Goal: Task Accomplishment & Management: Manage account settings

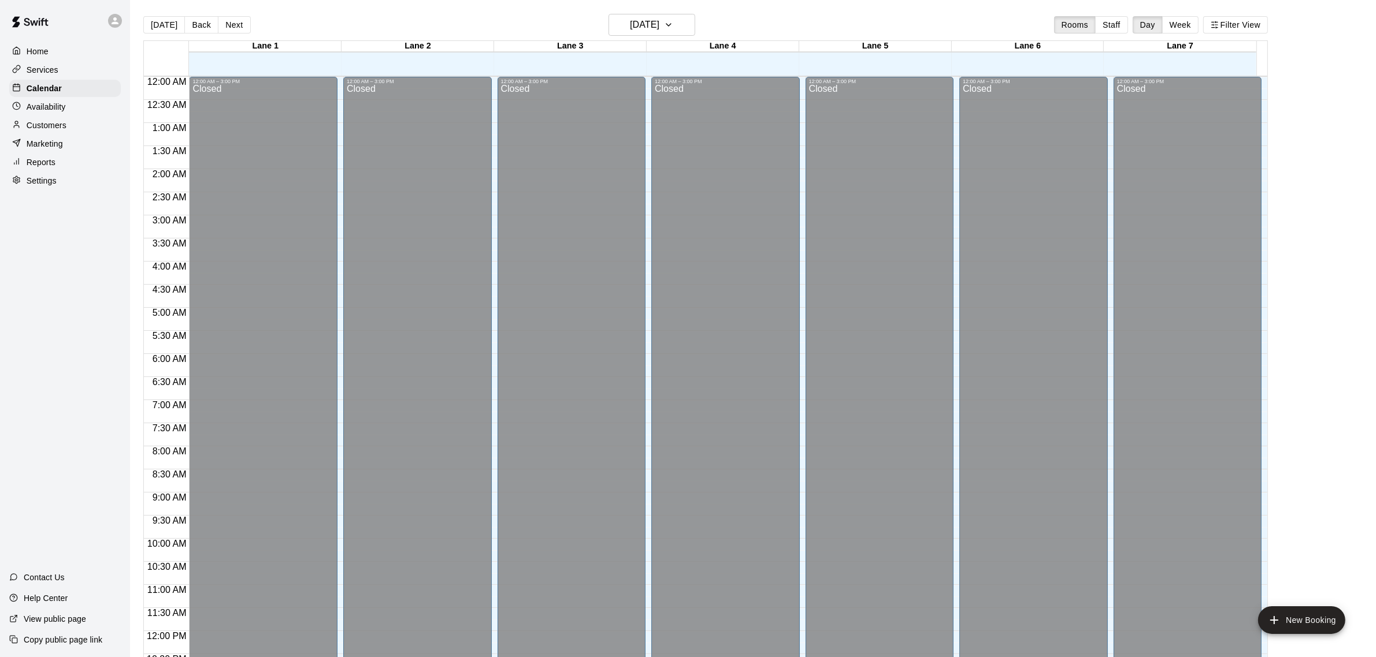
scroll to position [480, 0]
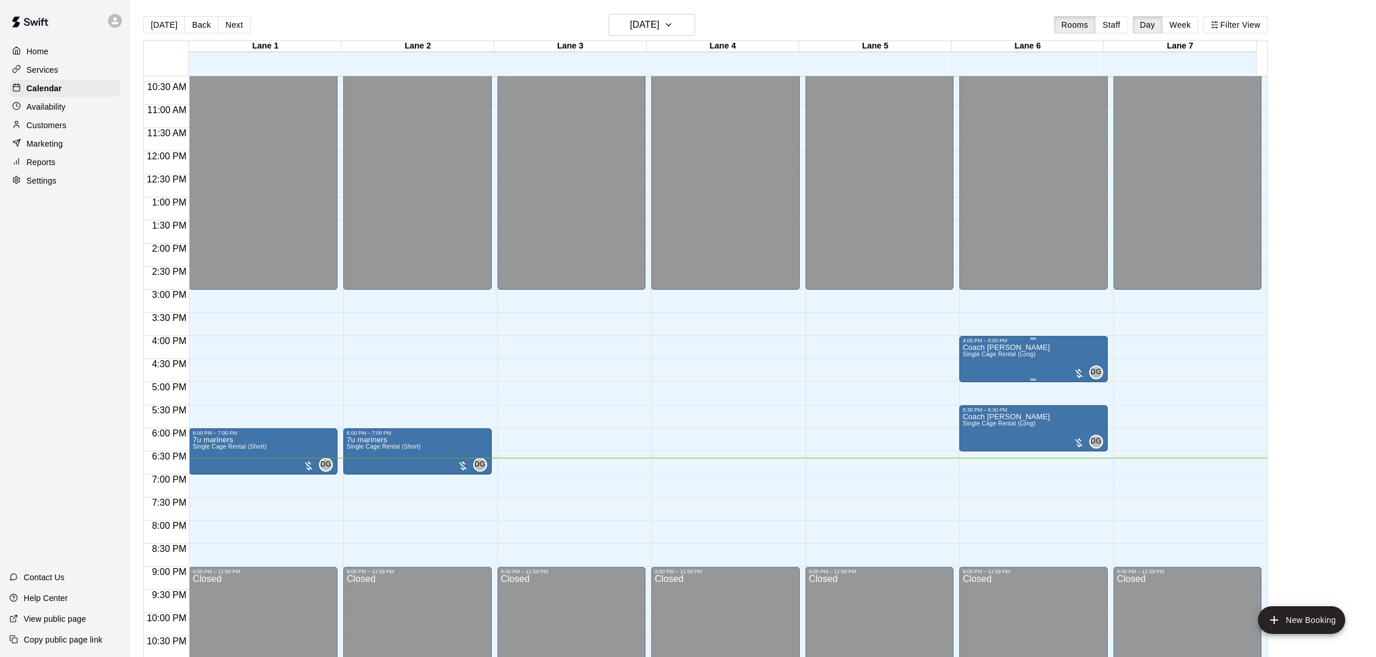
click at [968, 382] on img "edit" at bounding box center [973, 384] width 13 height 13
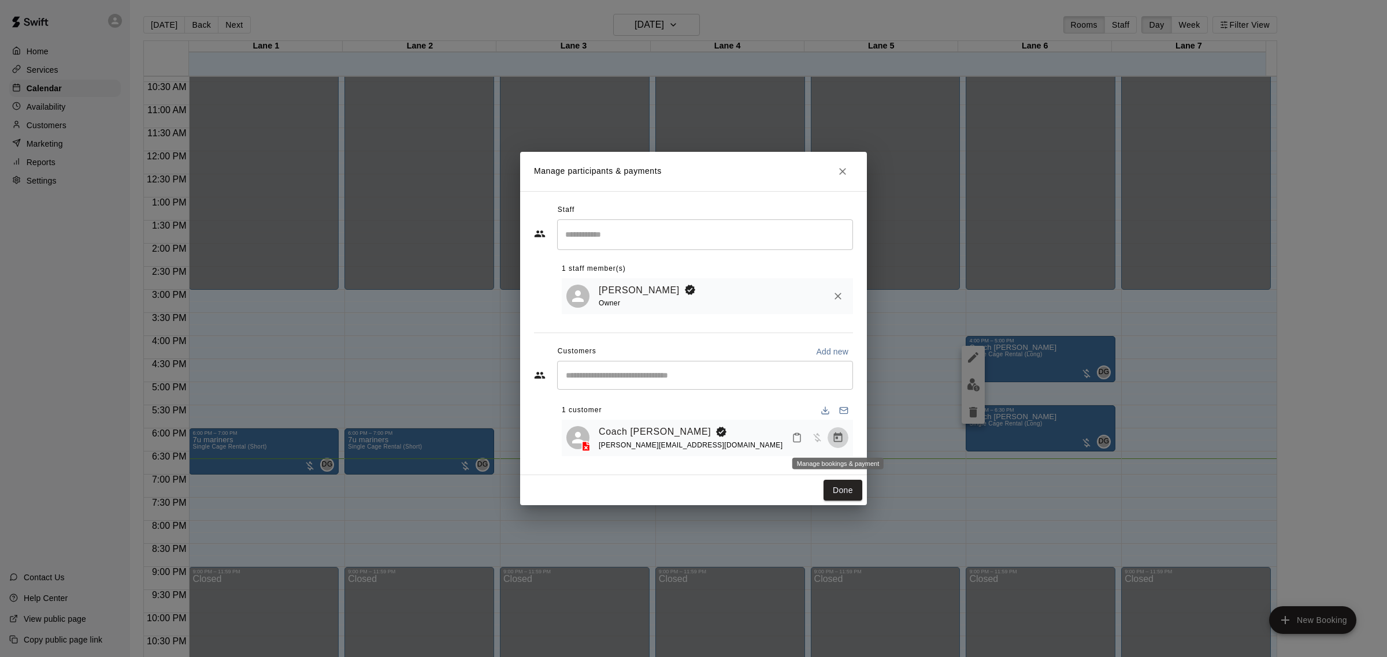
click at [839, 432] on button "Manage bookings & payment" at bounding box center [837, 438] width 21 height 21
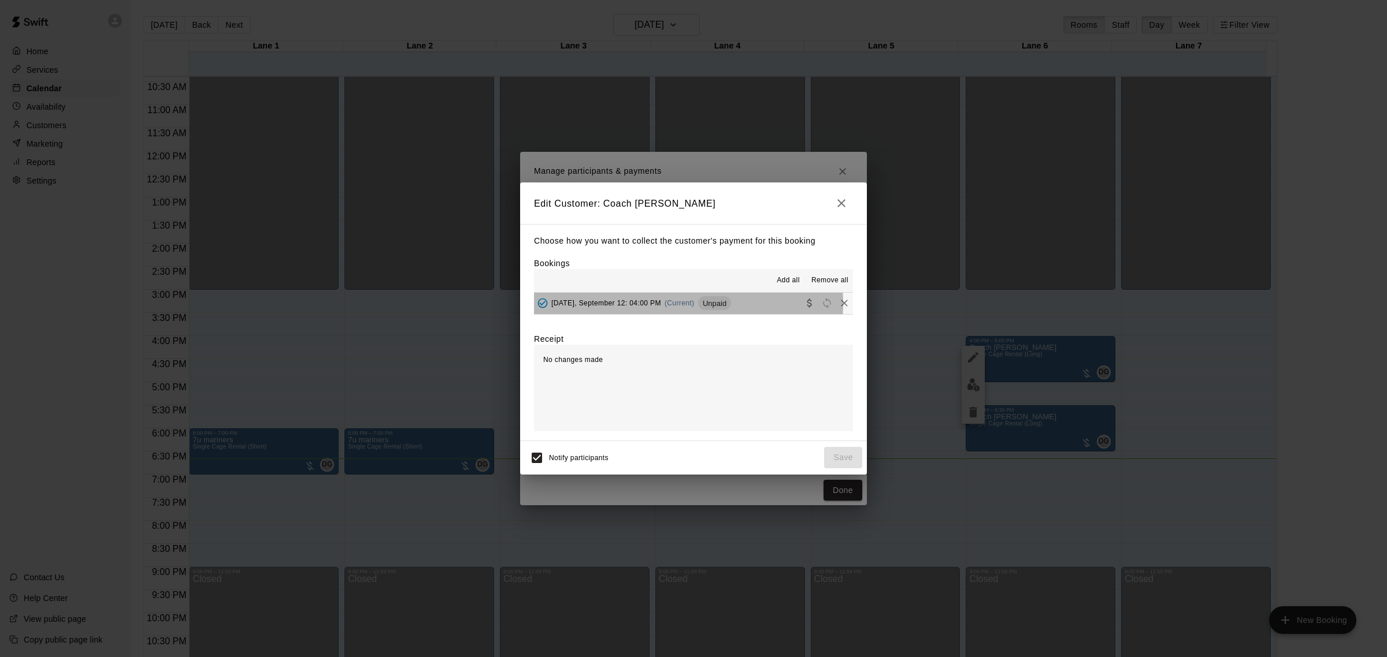
click at [668, 304] on span "(Current)" at bounding box center [679, 303] width 30 height 8
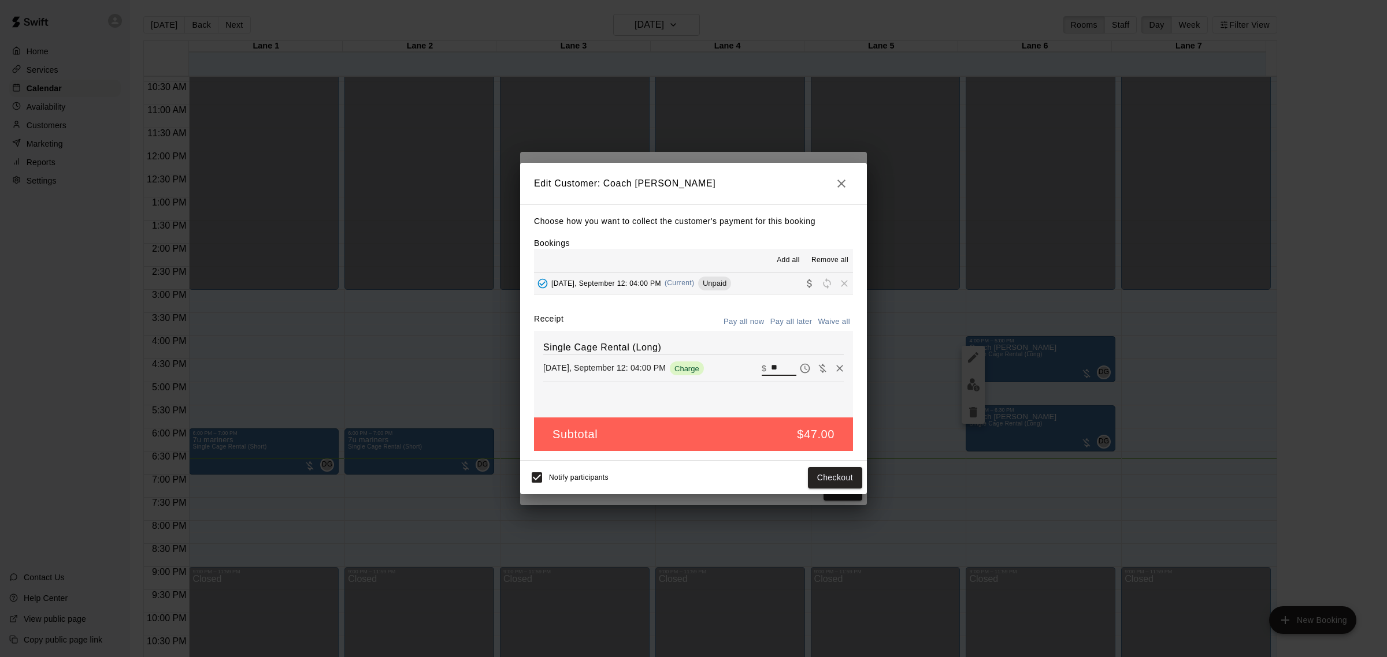
click at [775, 370] on input "**" at bounding box center [783, 368] width 25 height 15
type input "*****"
click at [841, 477] on button "Checkout" at bounding box center [835, 477] width 54 height 21
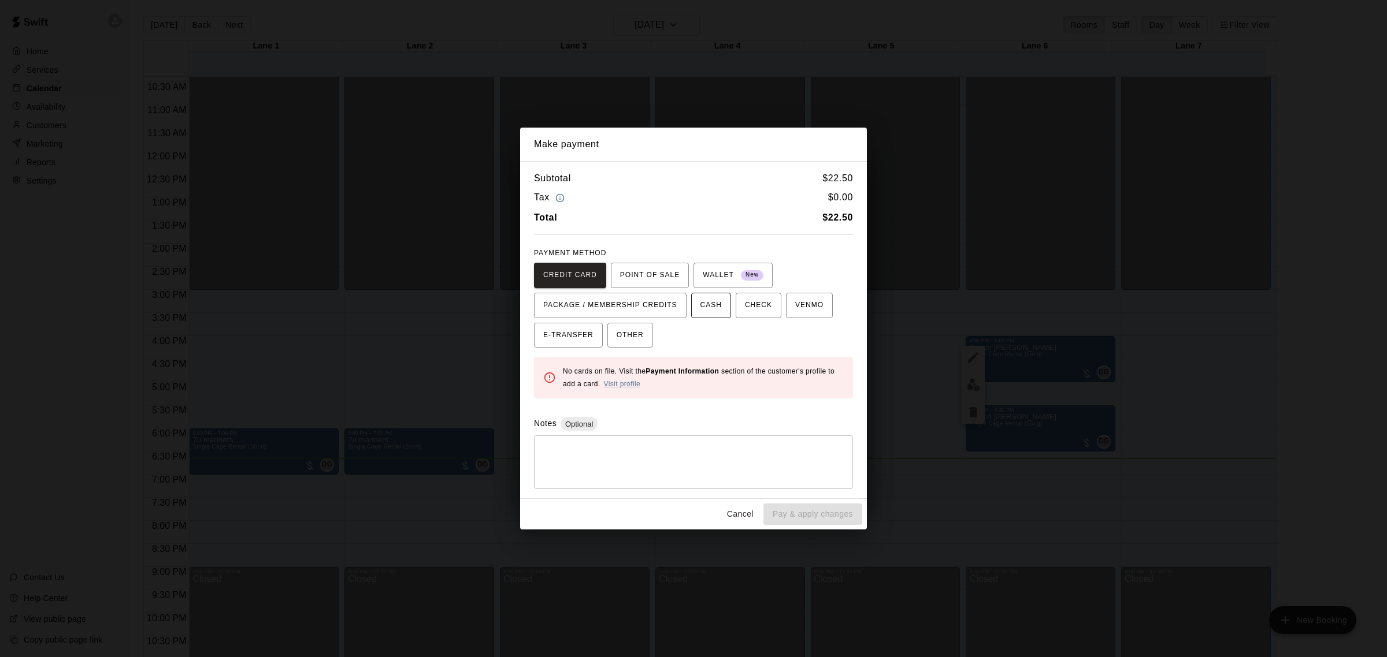
click at [723, 300] on button "CASH" at bounding box center [711, 305] width 40 height 25
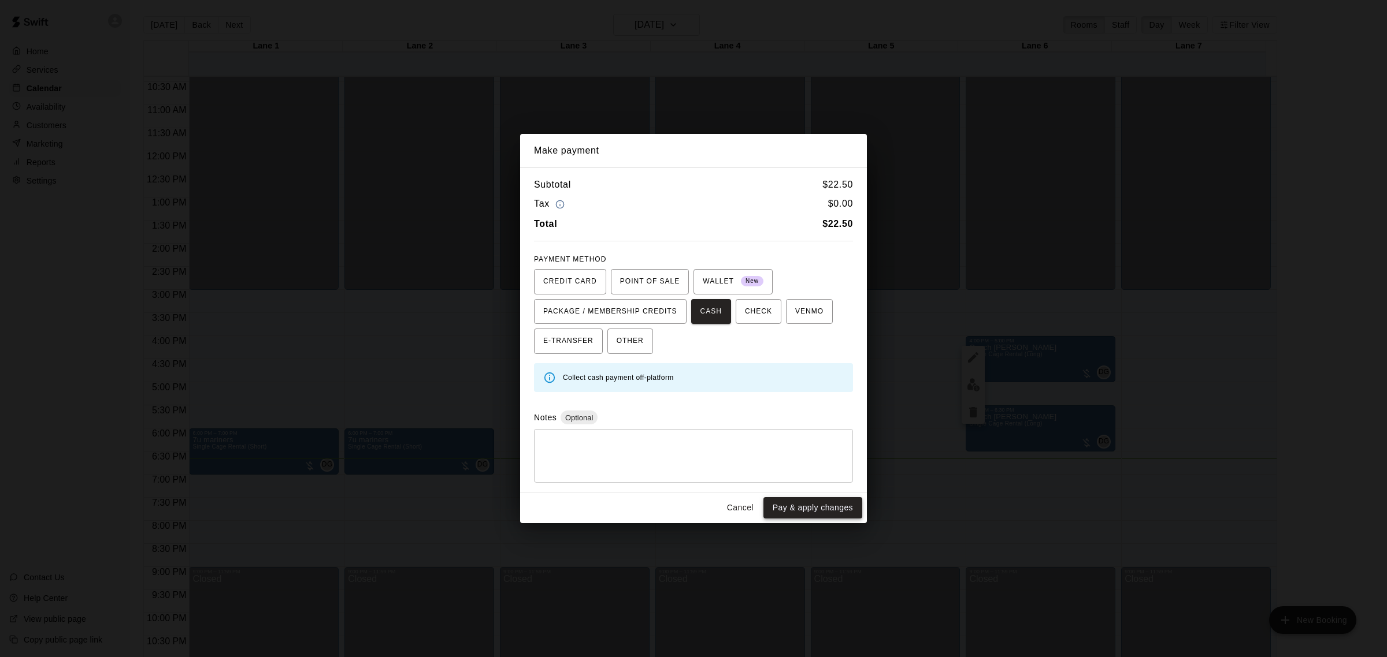
click at [841, 513] on button "Pay & apply changes" at bounding box center [812, 507] width 99 height 21
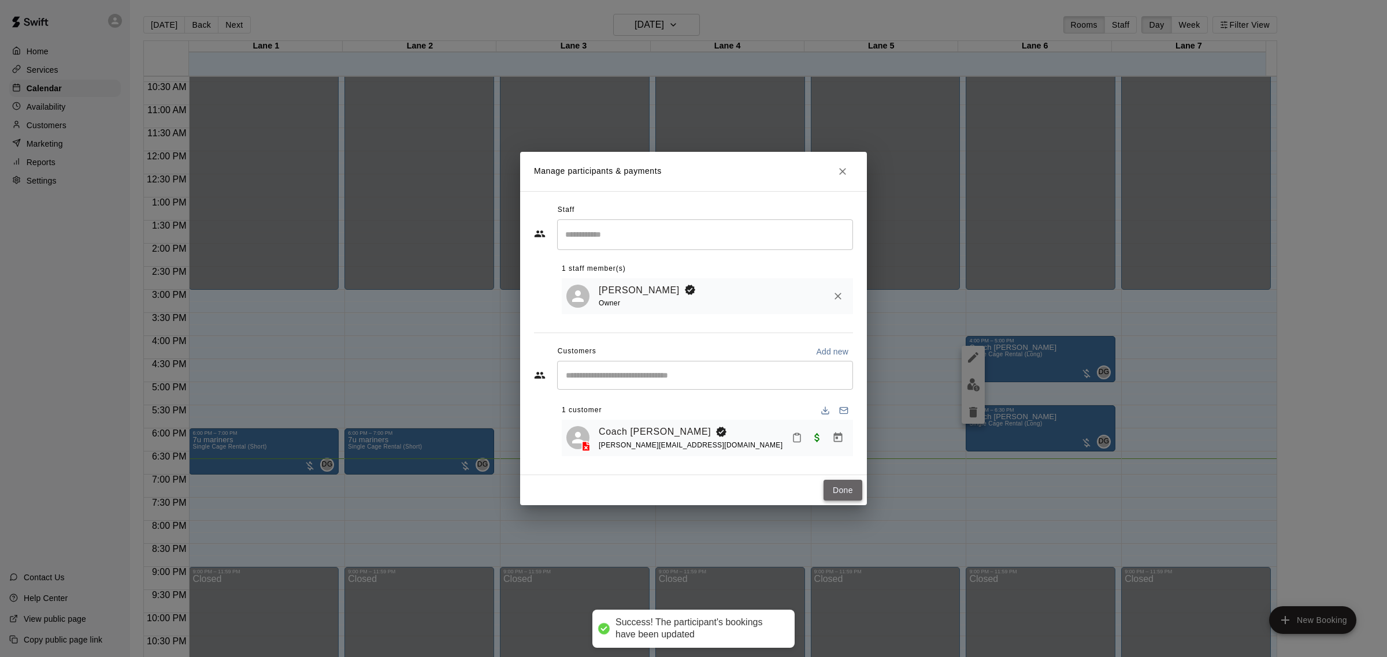
click at [850, 496] on button "Done" at bounding box center [842, 490] width 39 height 21
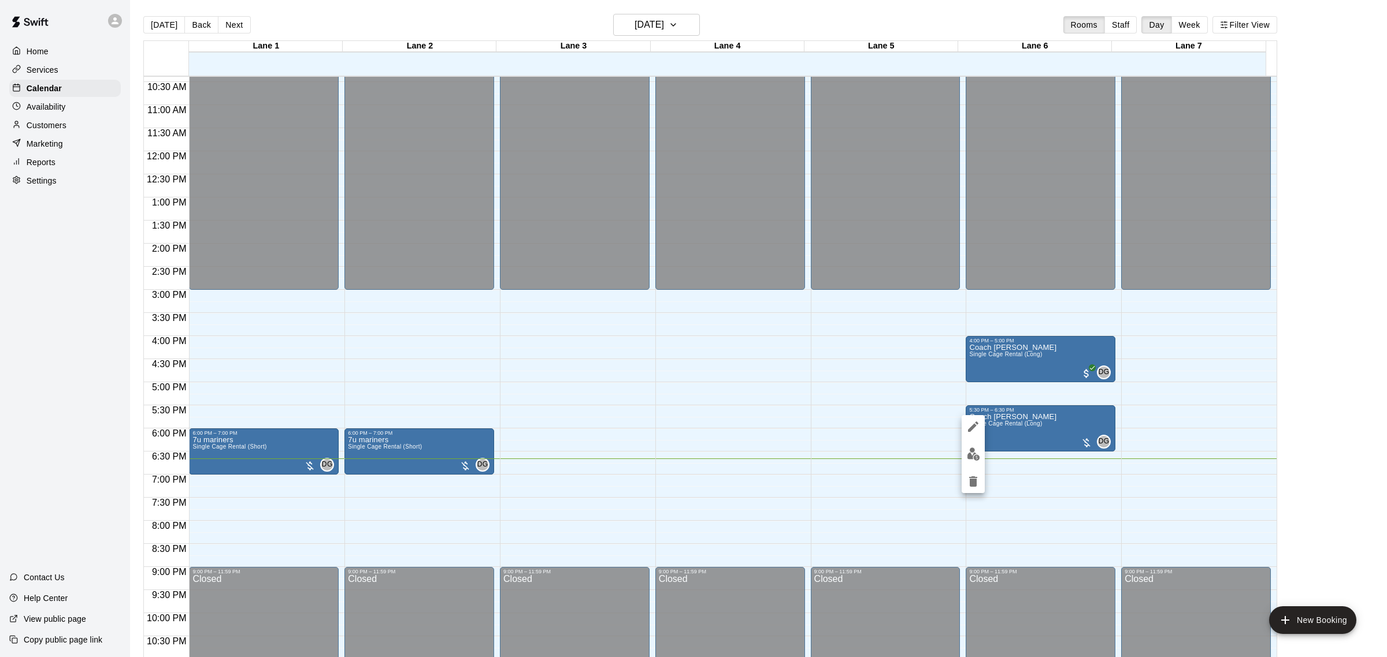
click at [976, 455] on img "edit" at bounding box center [973, 454] width 13 height 13
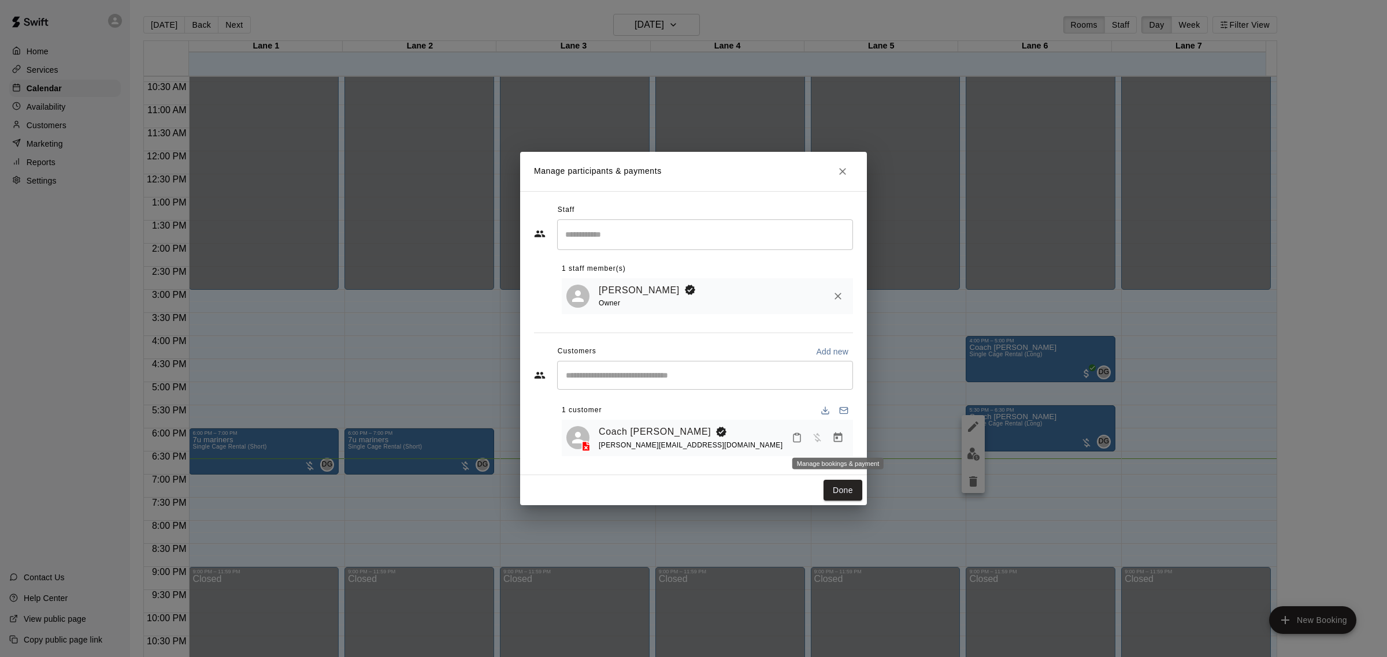
click at [838, 440] on icon "Manage bookings & payment" at bounding box center [838, 438] width 9 height 10
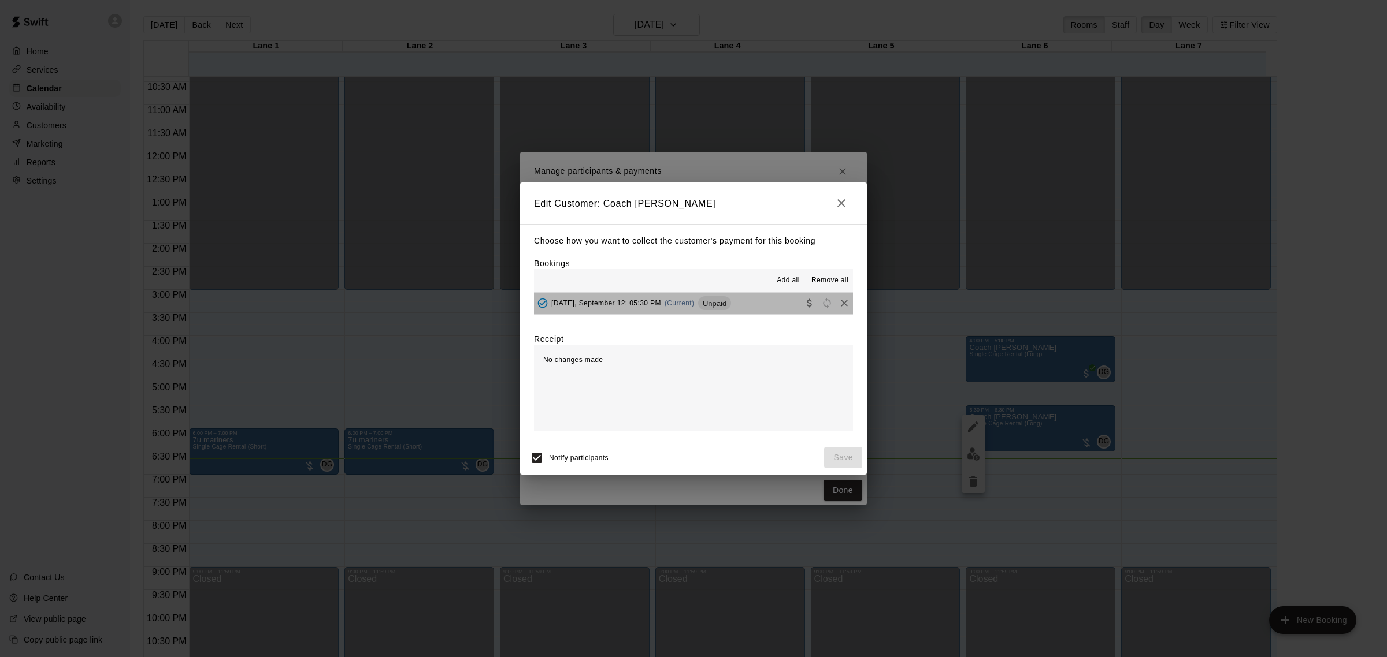
click at [698, 300] on span "Unpaid" at bounding box center [714, 303] width 33 height 9
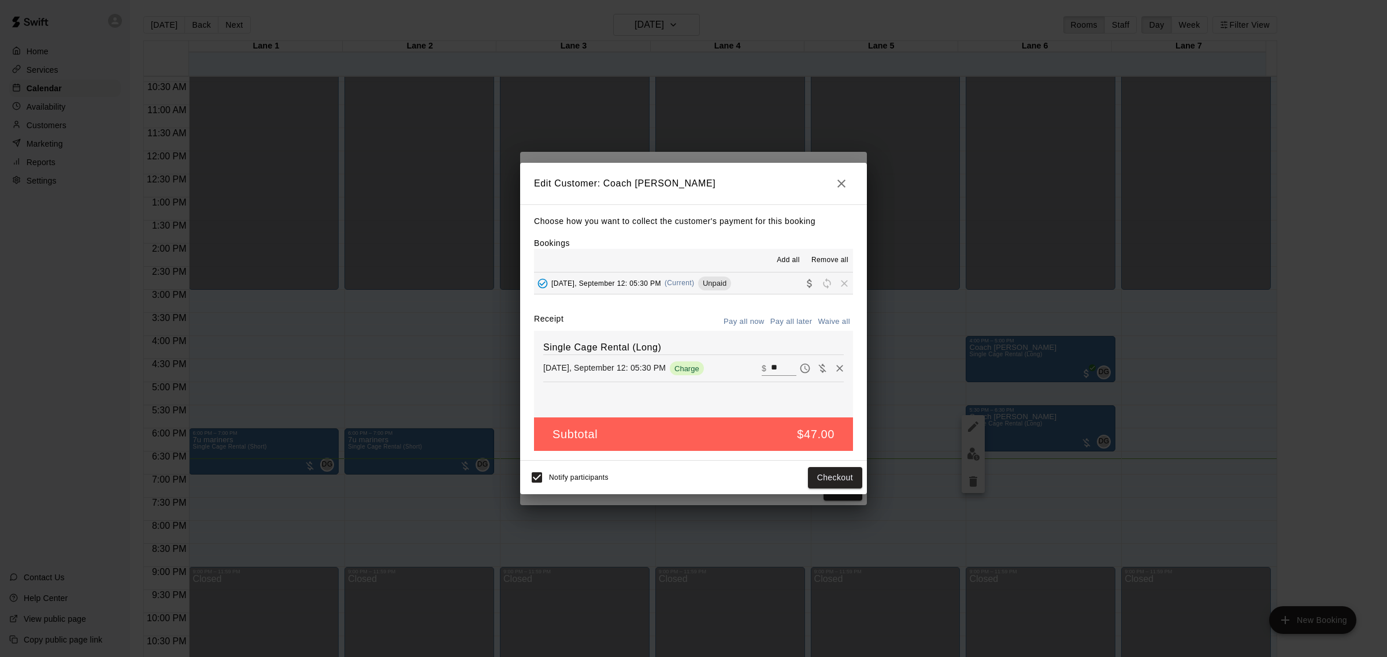
click at [771, 365] on input "**" at bounding box center [783, 368] width 25 height 15
type input "*****"
click at [822, 478] on button "Checkout" at bounding box center [835, 477] width 54 height 21
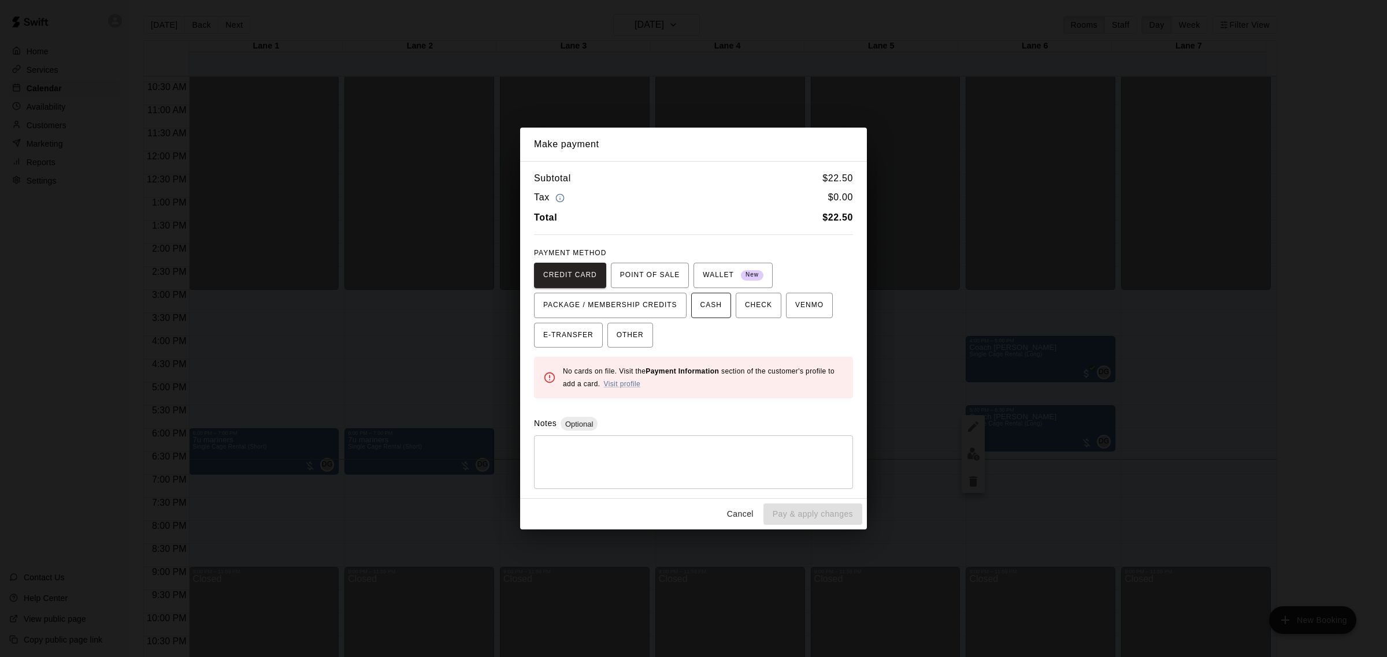
click at [711, 300] on span "CASH" at bounding box center [710, 305] width 21 height 18
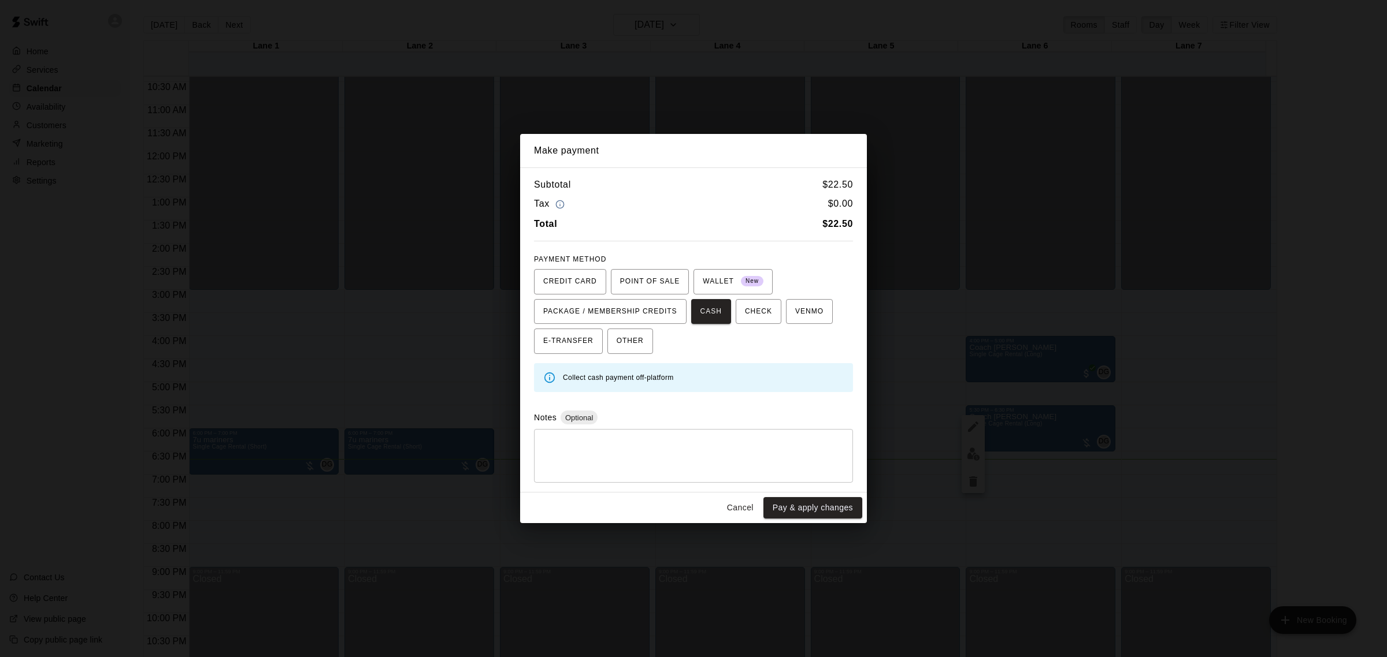
click at [833, 514] on button "Pay & apply changes" at bounding box center [812, 507] width 99 height 21
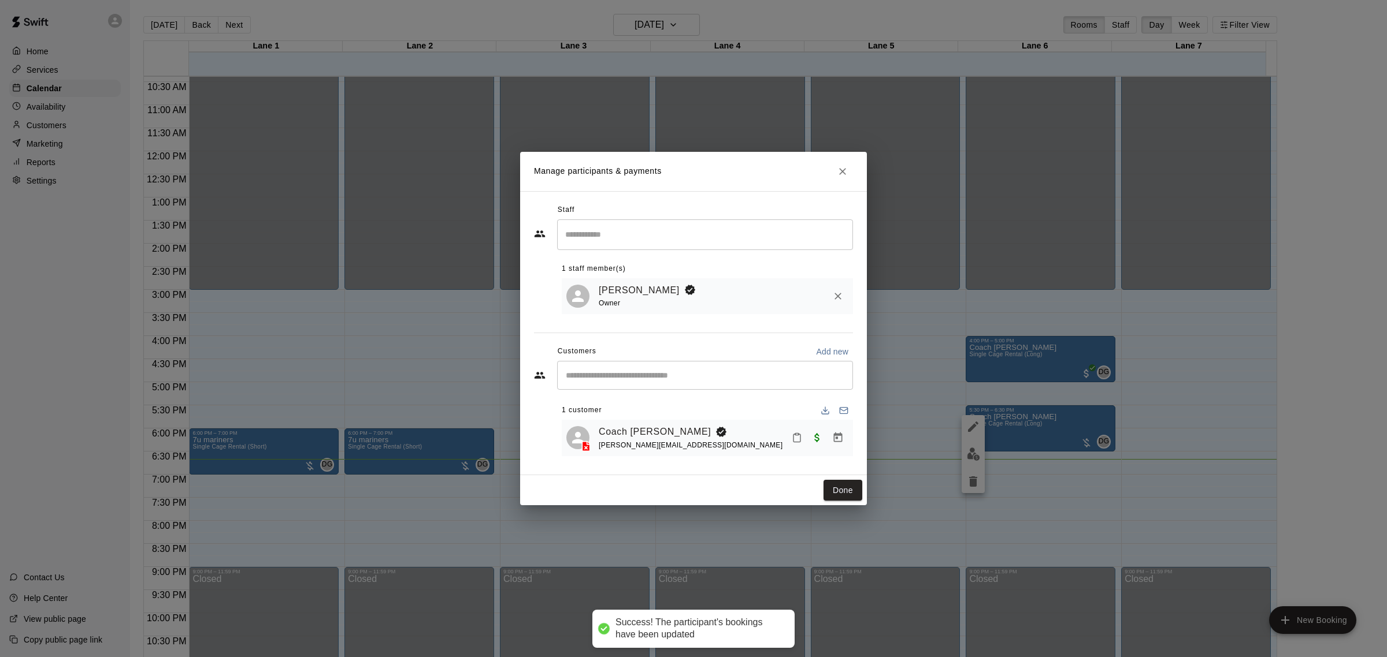
click at [793, 442] on icon "Mark attendance" at bounding box center [796, 438] width 7 height 8
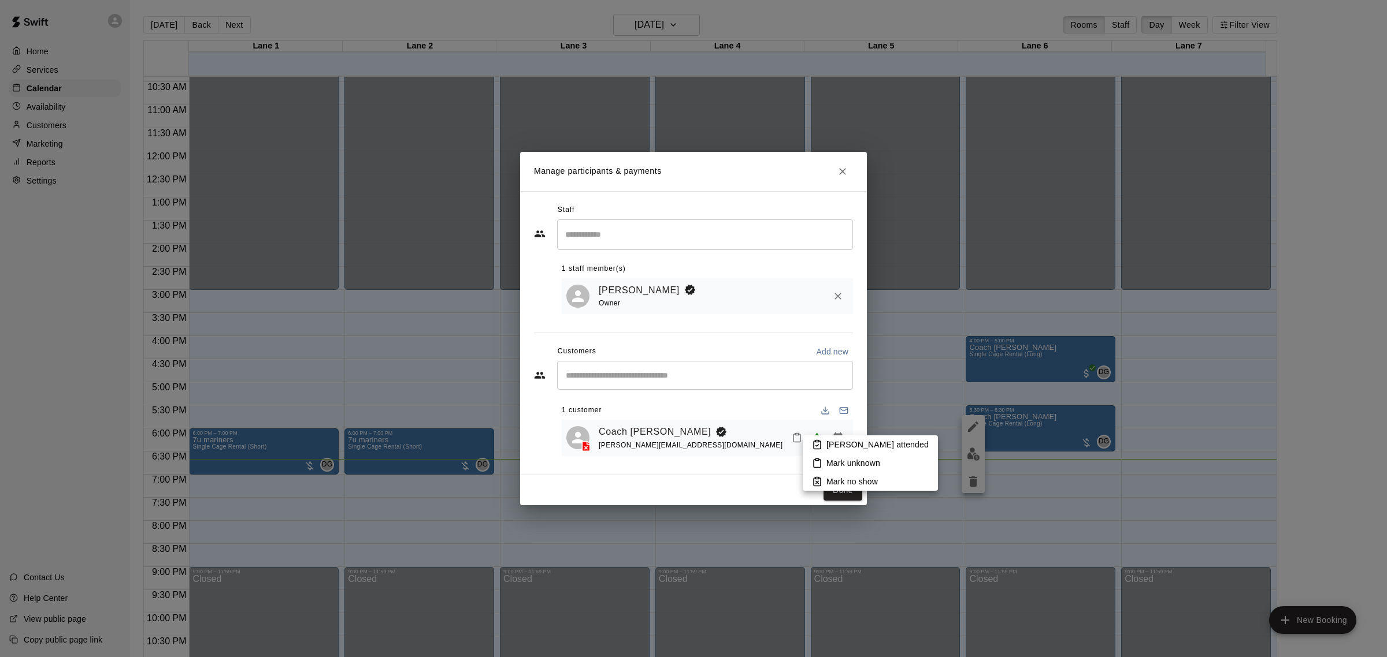
click at [842, 440] on p "[PERSON_NAME] attended" at bounding box center [877, 445] width 102 height 12
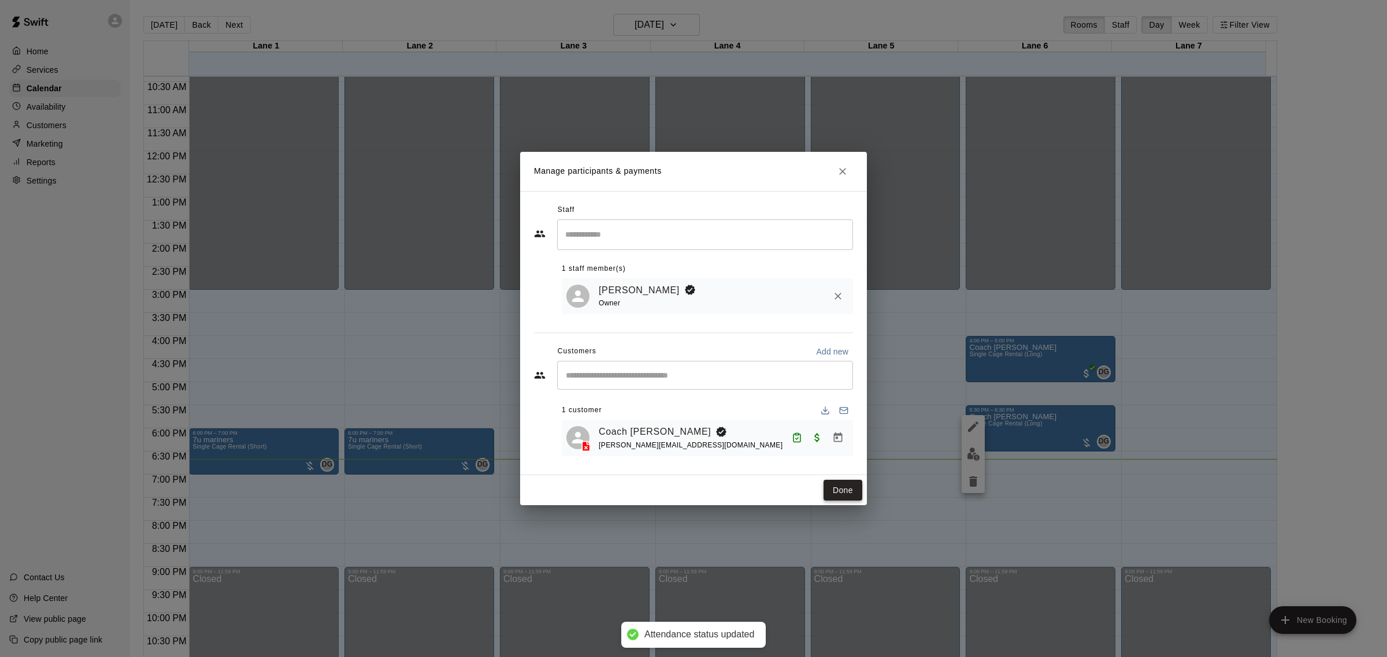
click at [836, 495] on button "Done" at bounding box center [842, 490] width 39 height 21
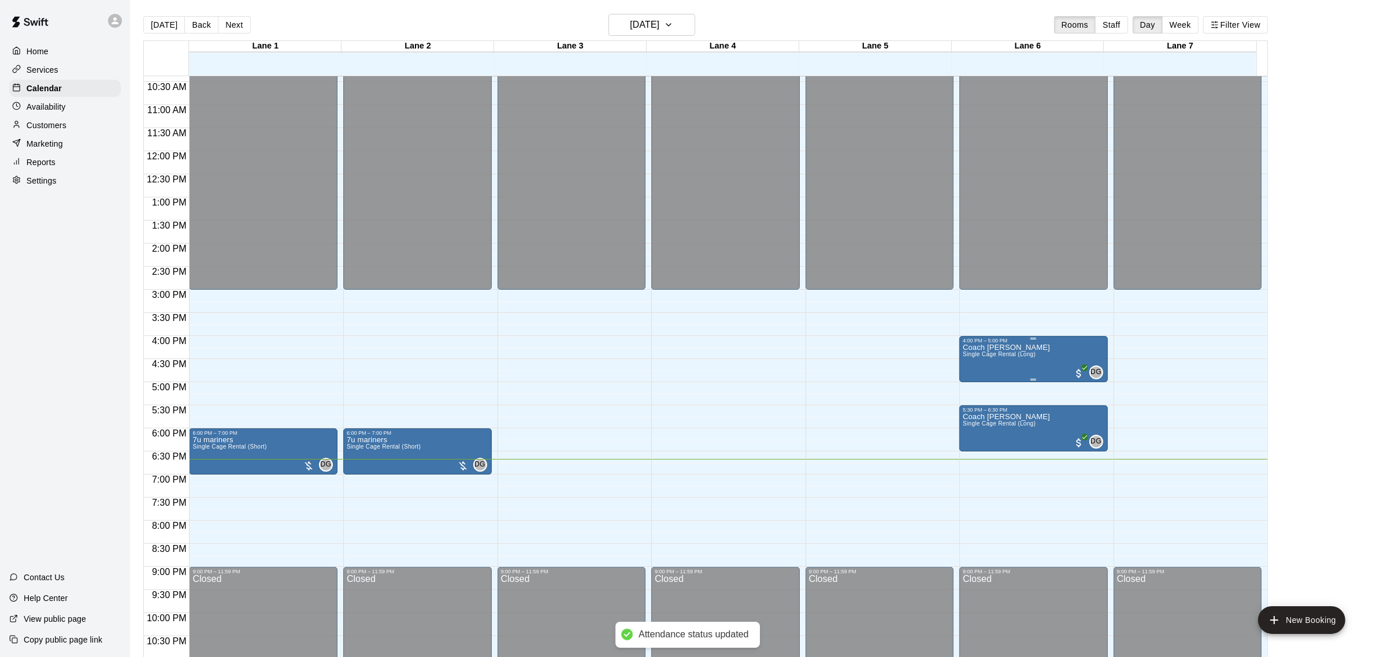
click at [1001, 348] on p "Coach [PERSON_NAME]" at bounding box center [1005, 348] width 87 height 0
click at [969, 388] on img "edit" at bounding box center [973, 388] width 13 height 13
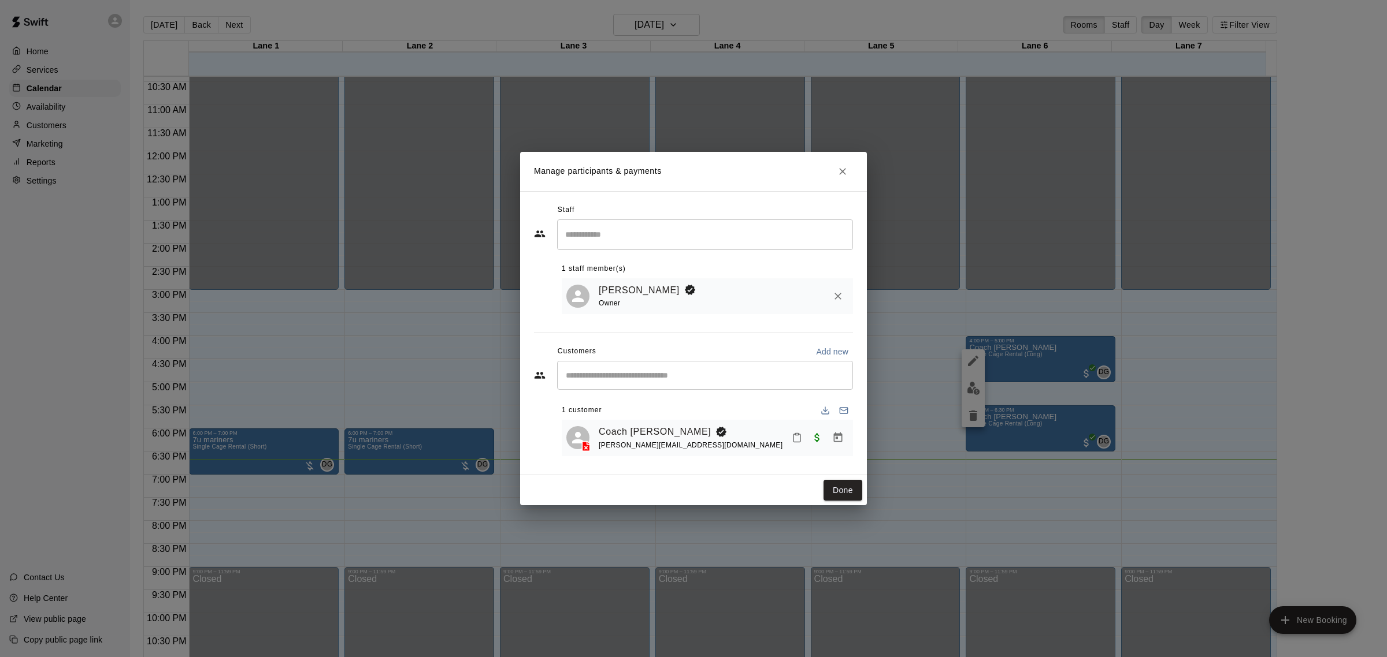
click at [793, 445] on button "Mark attendance" at bounding box center [797, 438] width 20 height 20
click at [826, 438] on p "[PERSON_NAME] attended" at bounding box center [871, 439] width 102 height 12
click at [842, 484] on button "Done" at bounding box center [842, 490] width 39 height 21
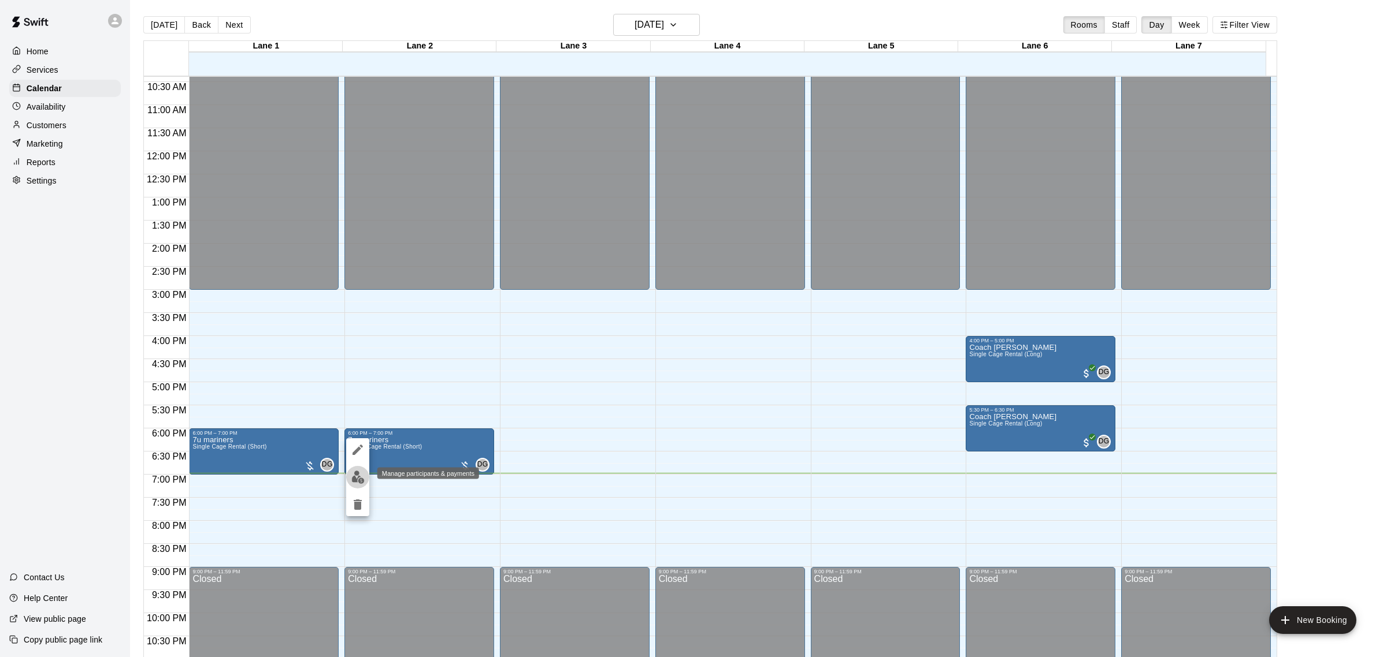
click at [355, 478] on img "edit" at bounding box center [357, 477] width 13 height 13
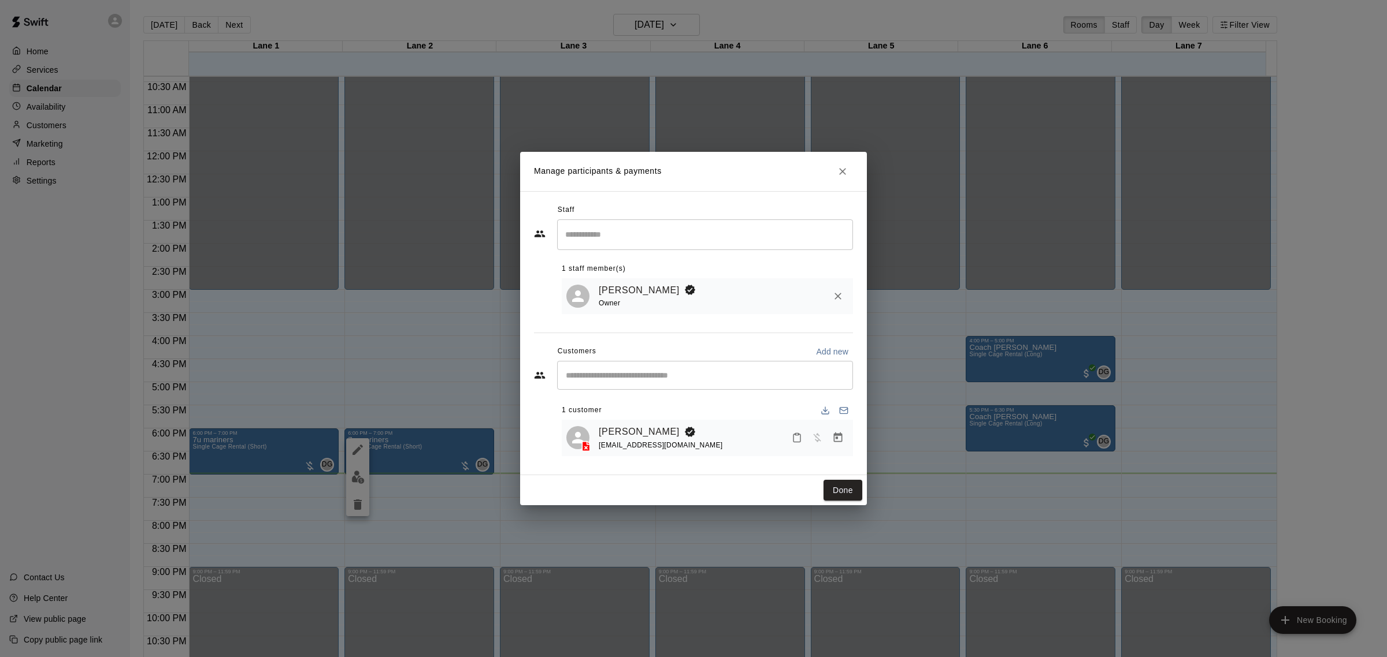
click at [1081, 233] on div "Manage participants & payments Staff ​ 1 staff member(s) [PERSON_NAME] Owner Cu…" at bounding box center [693, 328] width 1387 height 657
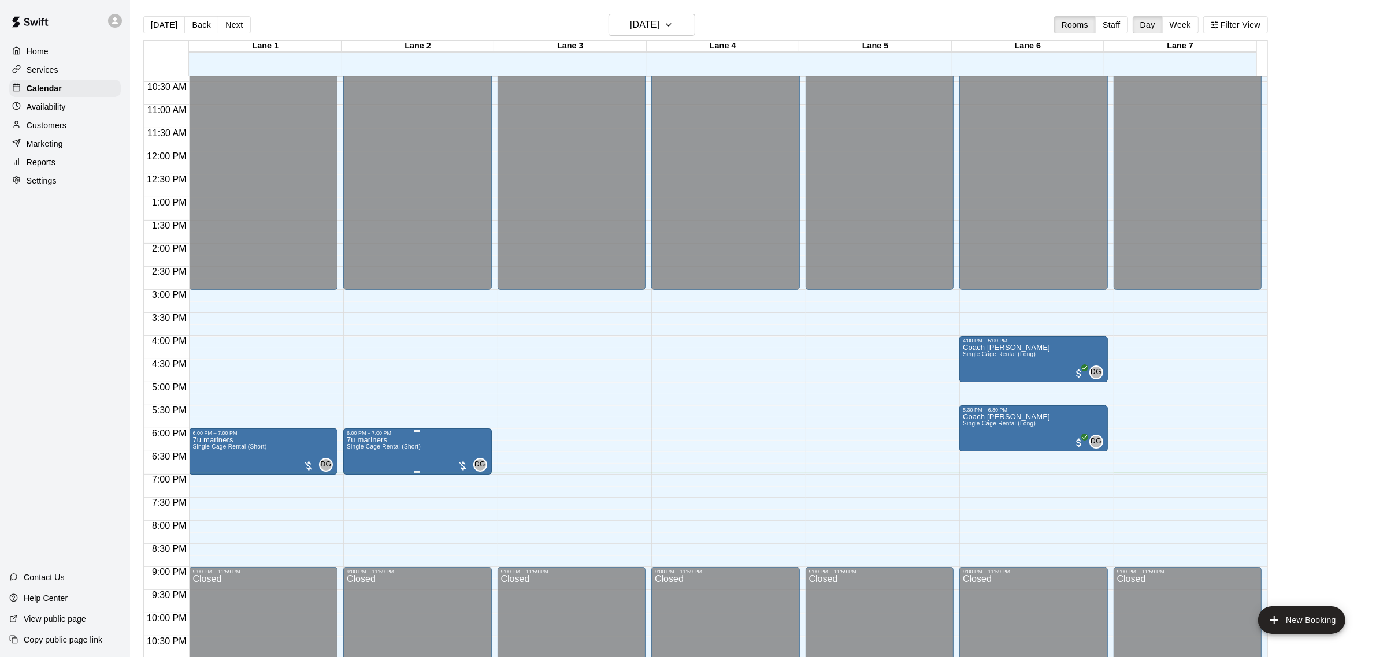
click at [919, 348] on div at bounding box center [693, 328] width 1387 height 657
click at [361, 467] on button "edit" at bounding box center [357, 477] width 23 height 23
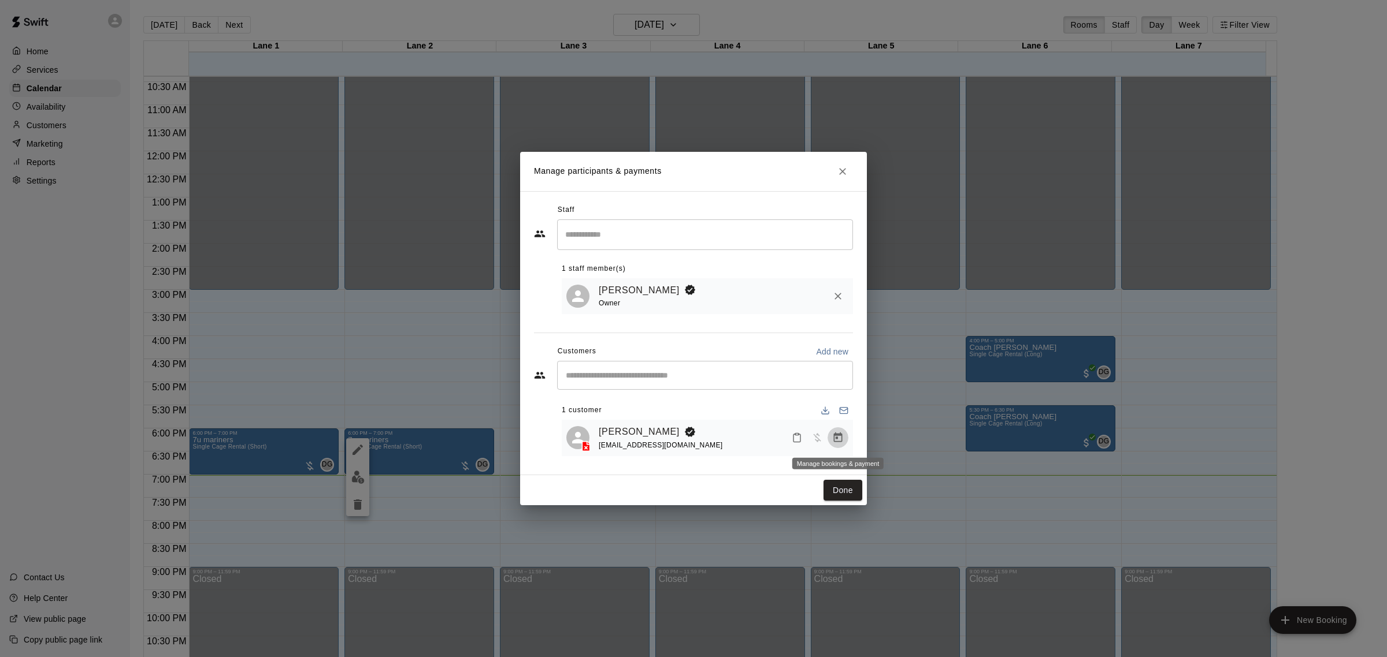
click at [836, 440] on icon "Manage bookings & payment" at bounding box center [838, 438] width 9 height 10
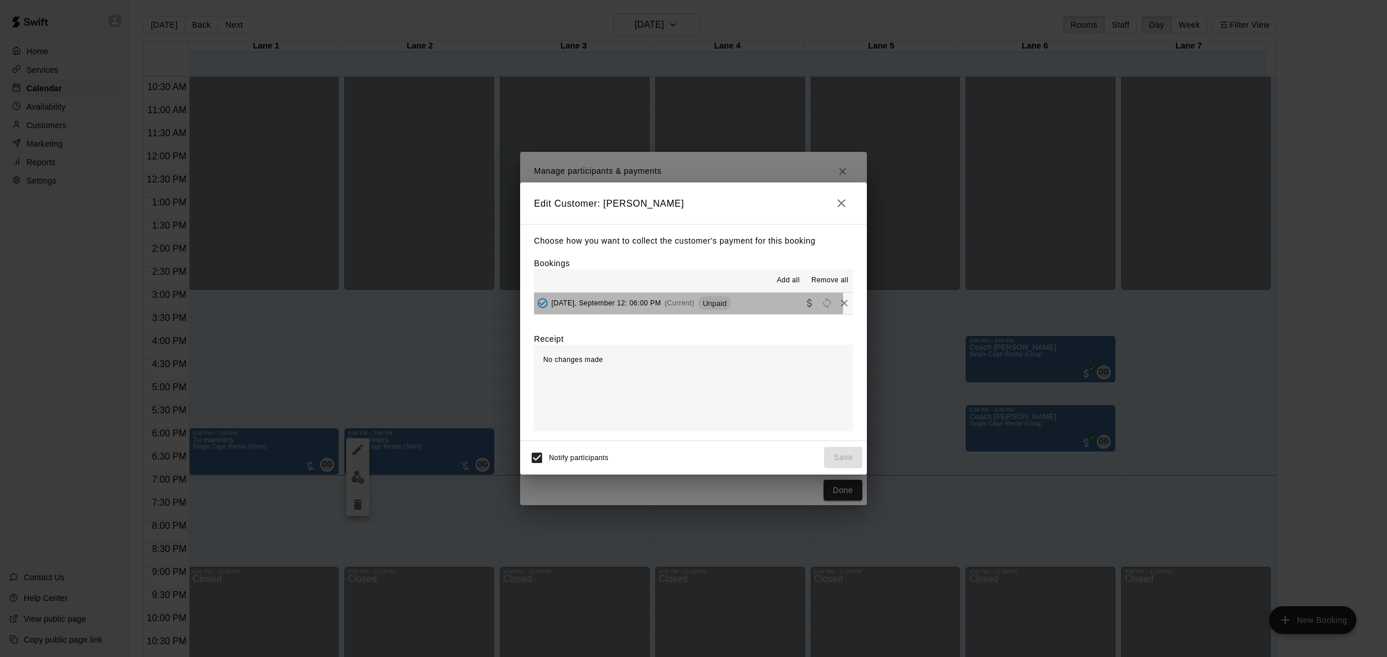
click at [671, 304] on span "(Current)" at bounding box center [679, 303] width 30 height 8
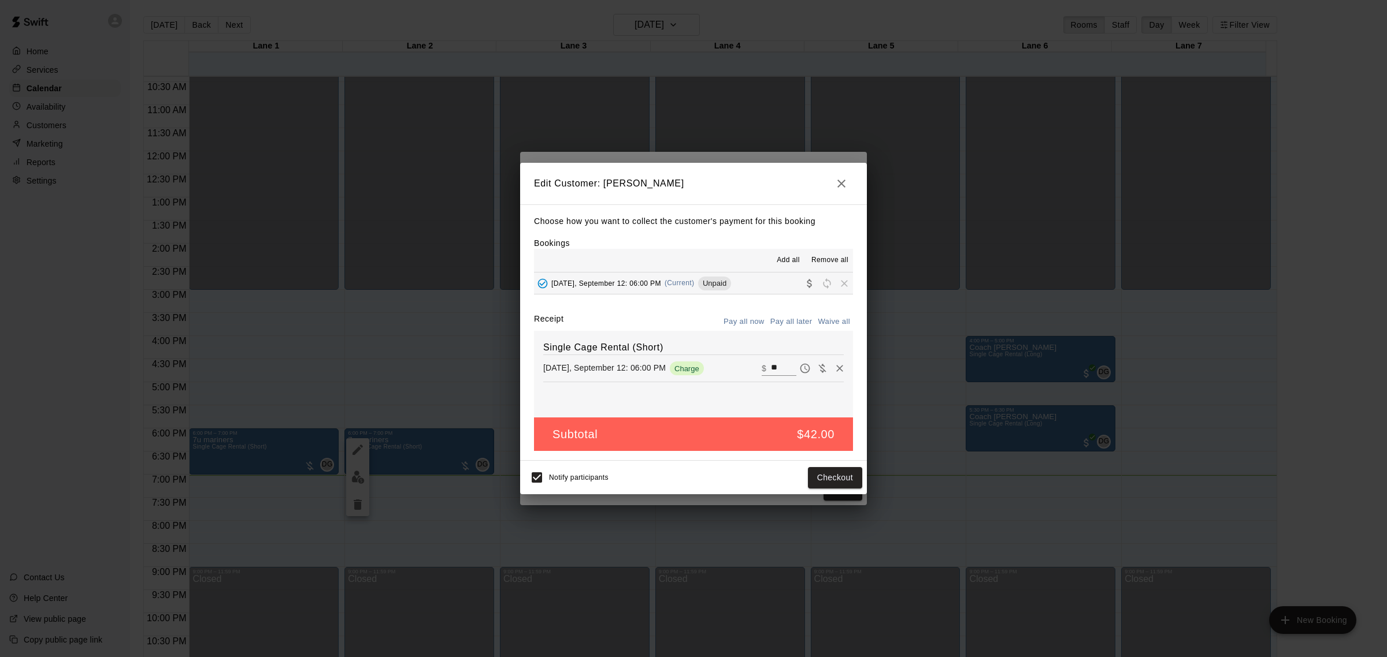
click at [844, 182] on icon "button" at bounding box center [841, 184] width 14 height 14
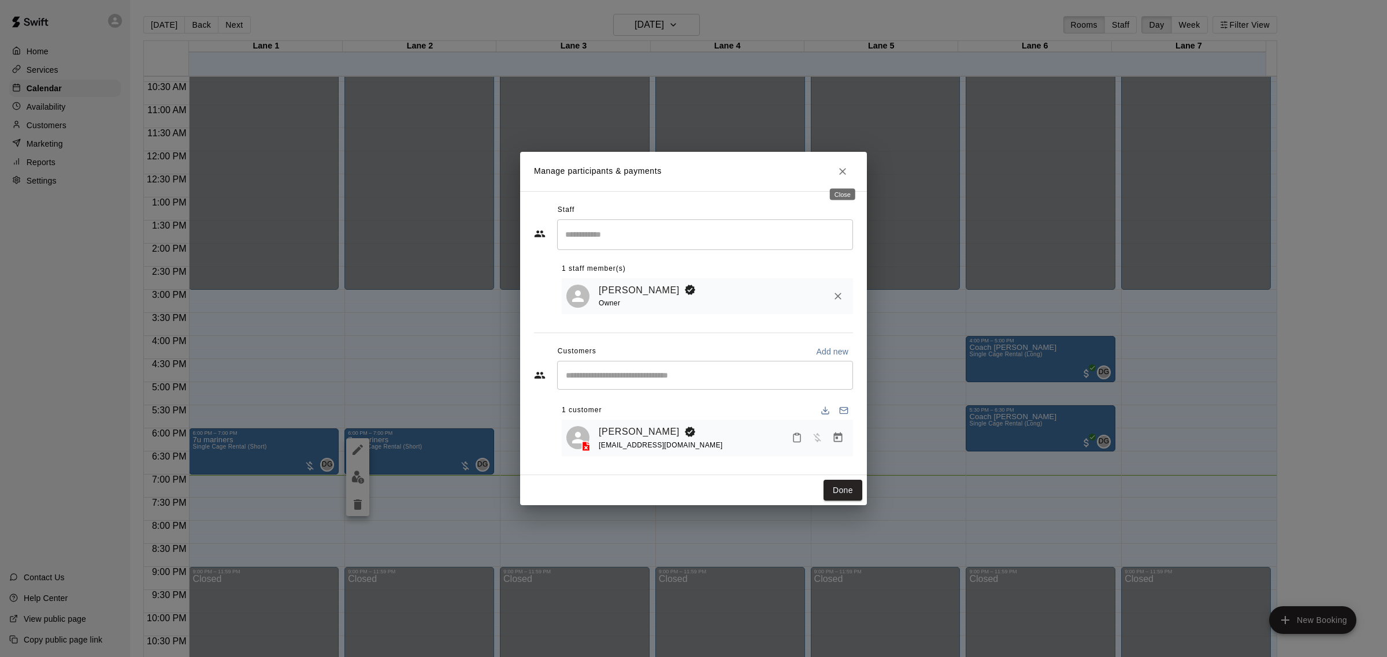
click at [837, 169] on icon "Close" at bounding box center [843, 172] width 12 height 12
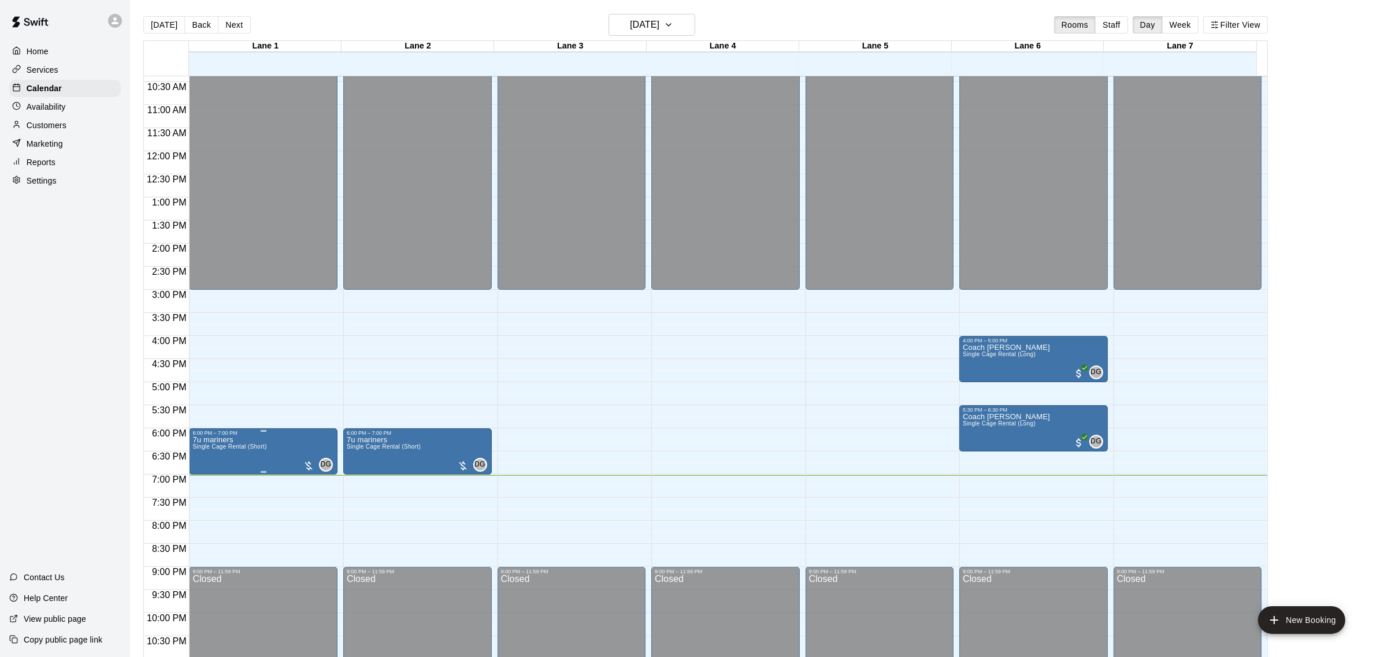
click at [575, 350] on div at bounding box center [693, 328] width 1387 height 657
click at [642, 415] on div at bounding box center [693, 328] width 1387 height 657
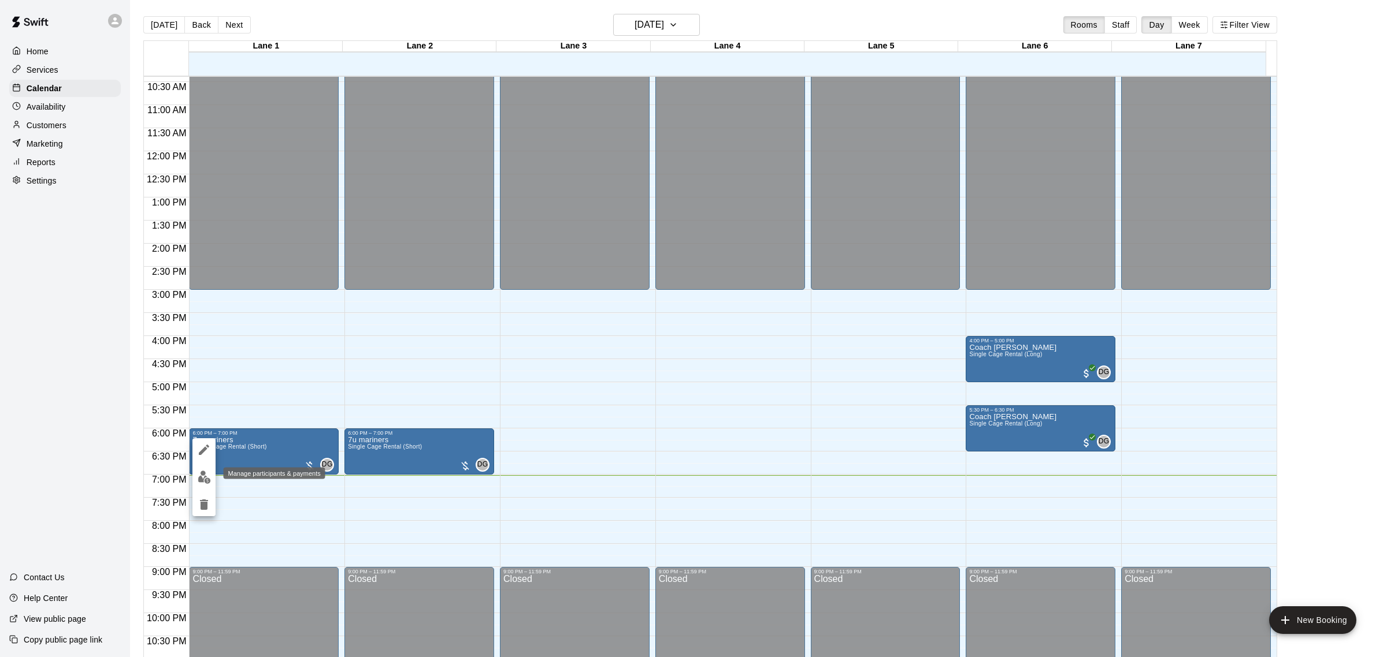
click at [205, 475] on img "edit" at bounding box center [204, 477] width 13 height 13
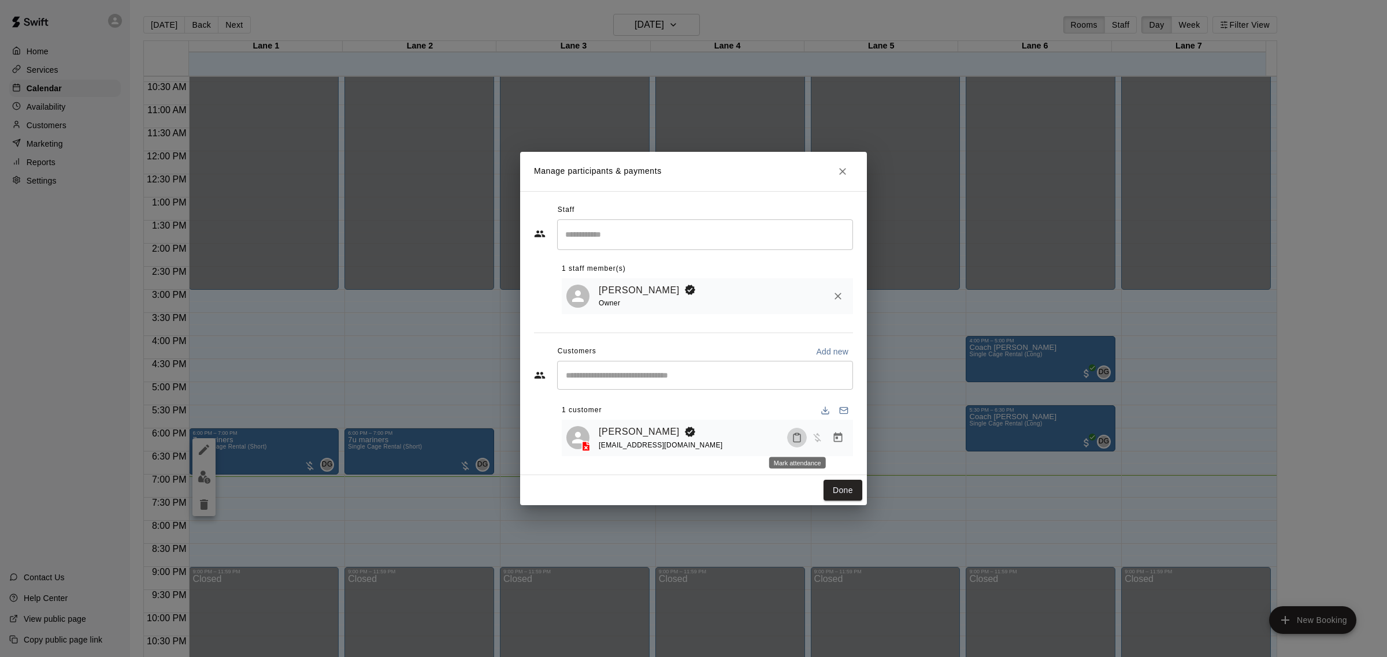
click at [790, 438] on button "Mark attendance" at bounding box center [797, 438] width 20 height 20
click at [815, 443] on icon at bounding box center [810, 438] width 10 height 10
click at [833, 435] on button "Manage bookings & payment" at bounding box center [837, 438] width 21 height 21
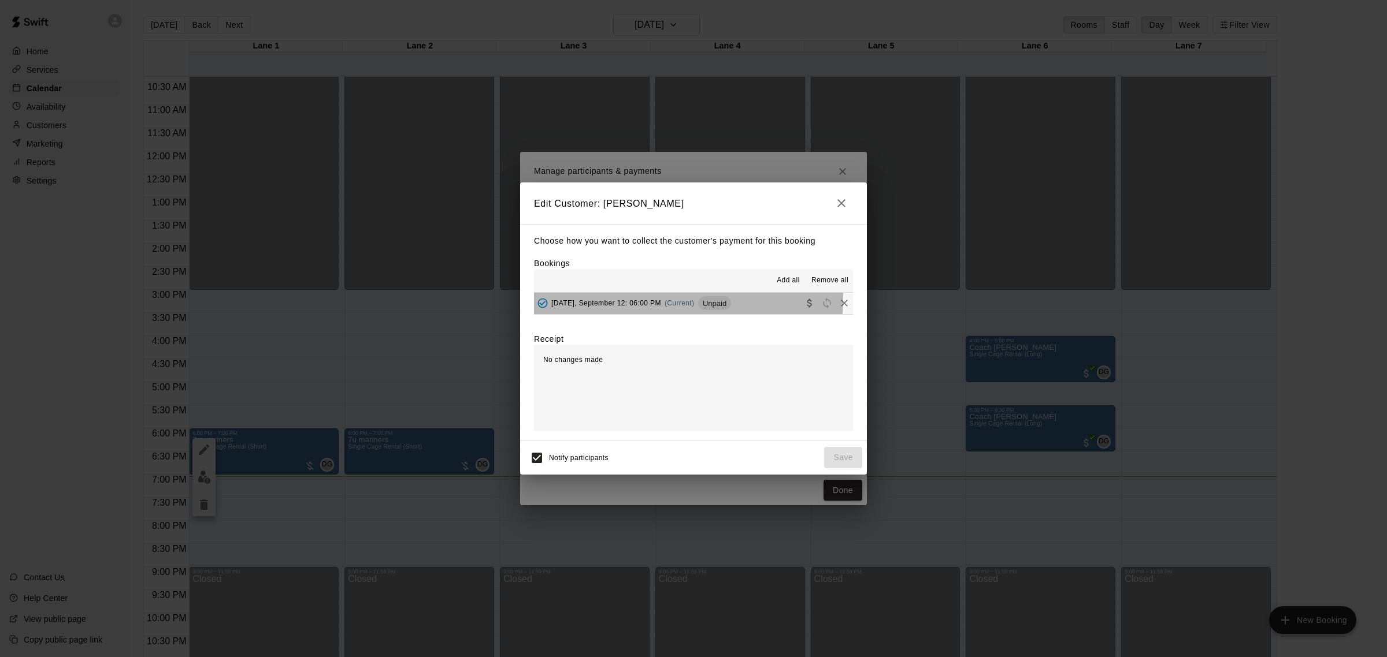
click at [672, 299] on span "(Current)" at bounding box center [679, 303] width 30 height 8
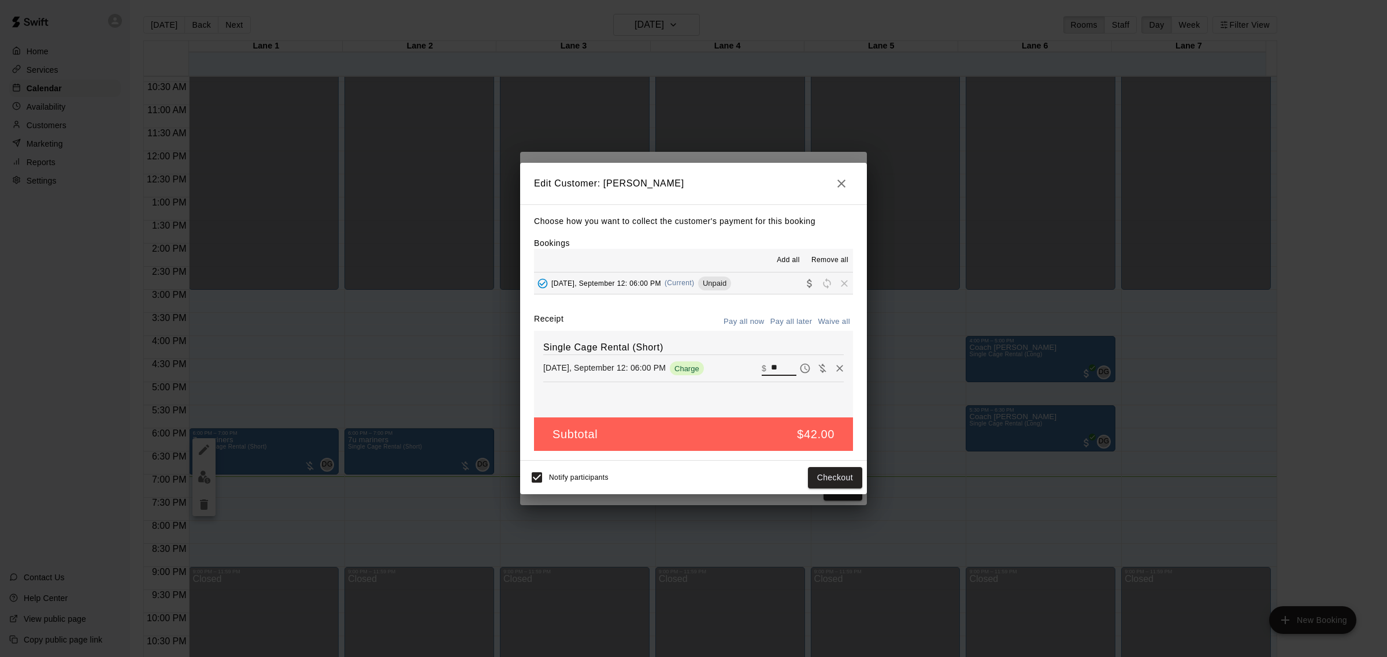
click at [775, 366] on input "**" at bounding box center [783, 368] width 25 height 15
type input "****"
click at [820, 474] on button "Checkout" at bounding box center [835, 477] width 54 height 21
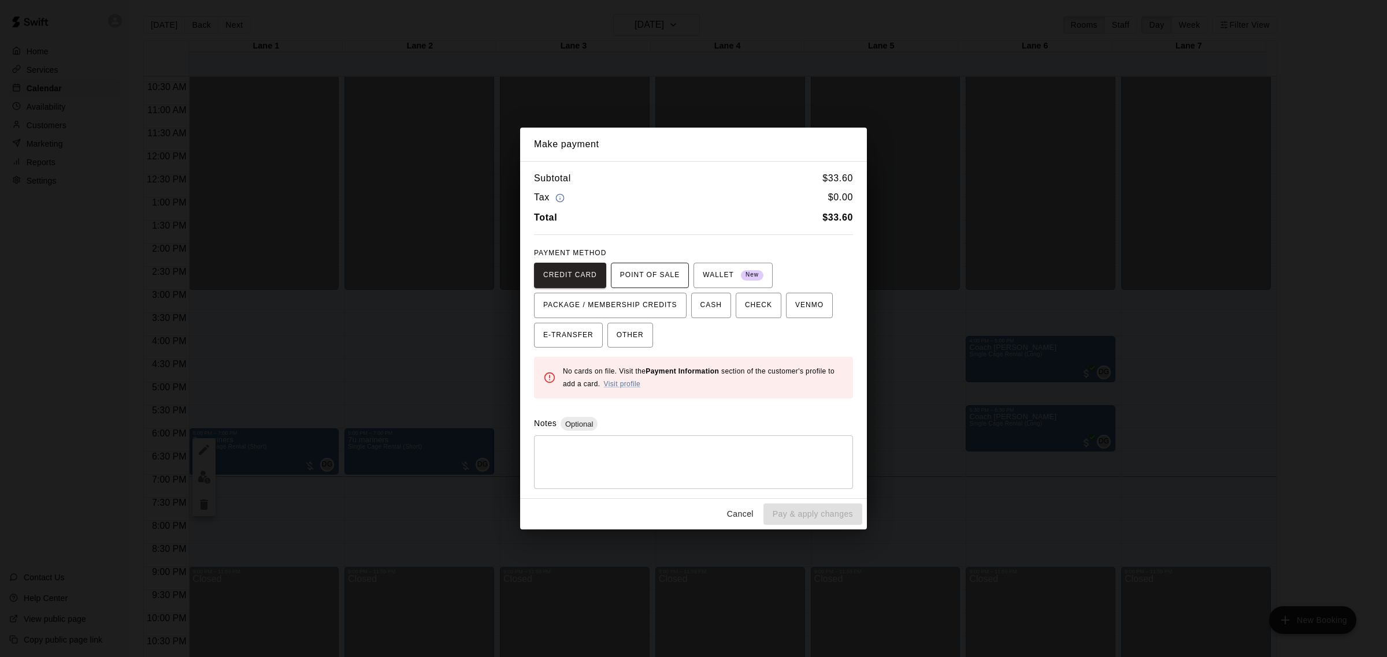
click at [648, 279] on span "POINT OF SALE" at bounding box center [650, 275] width 60 height 18
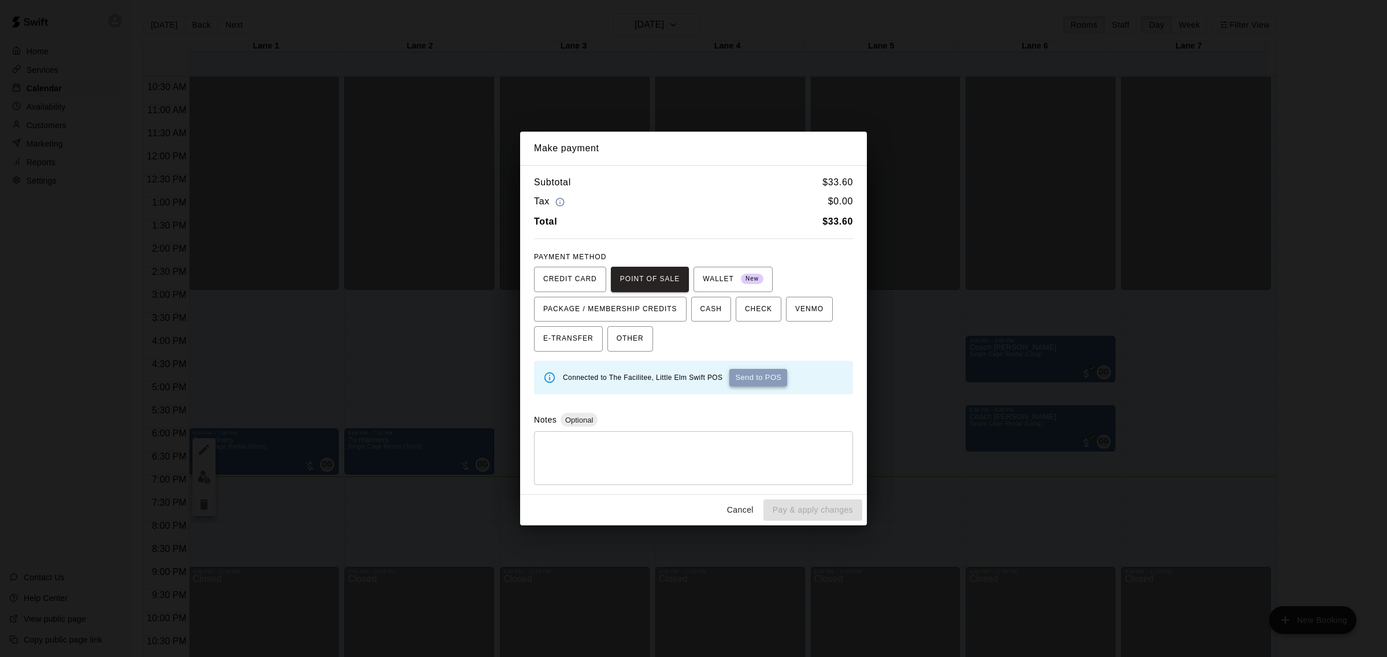
click at [768, 377] on button "Send to POS" at bounding box center [758, 377] width 58 height 17
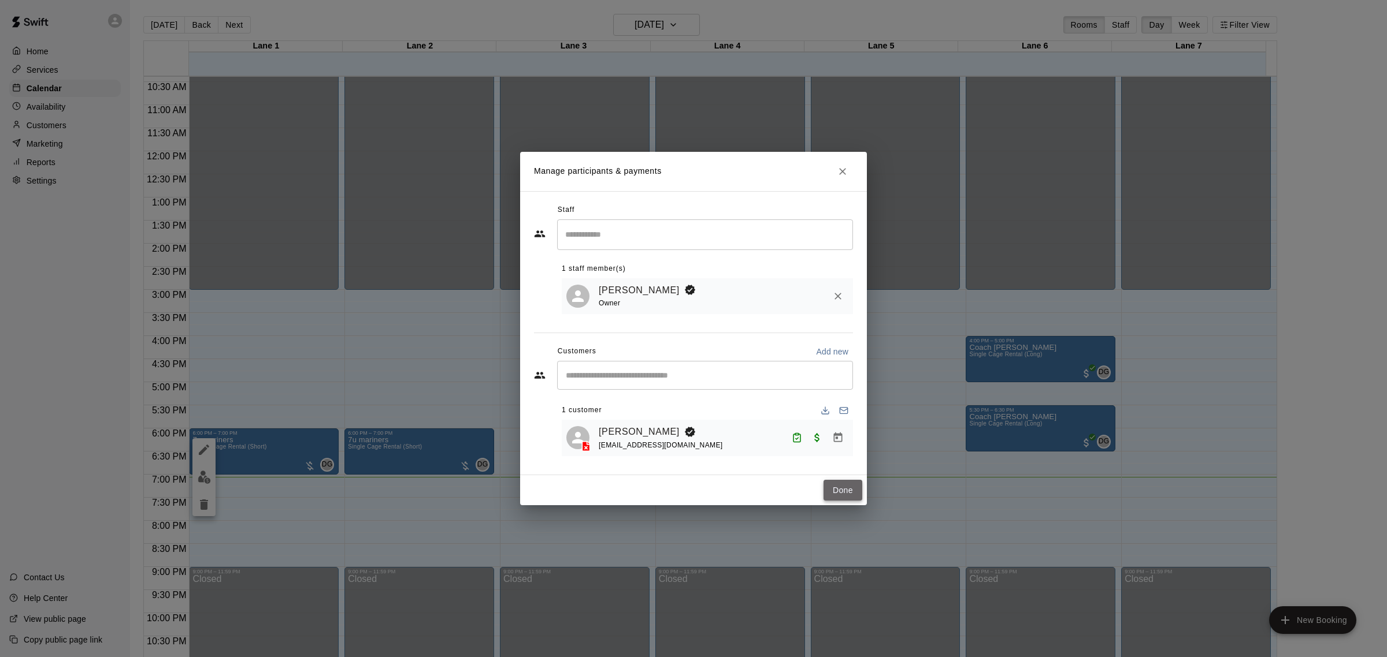
click at [841, 489] on button "Done" at bounding box center [842, 490] width 39 height 21
